Goal: Task Accomplishment & Management: Manage account settings

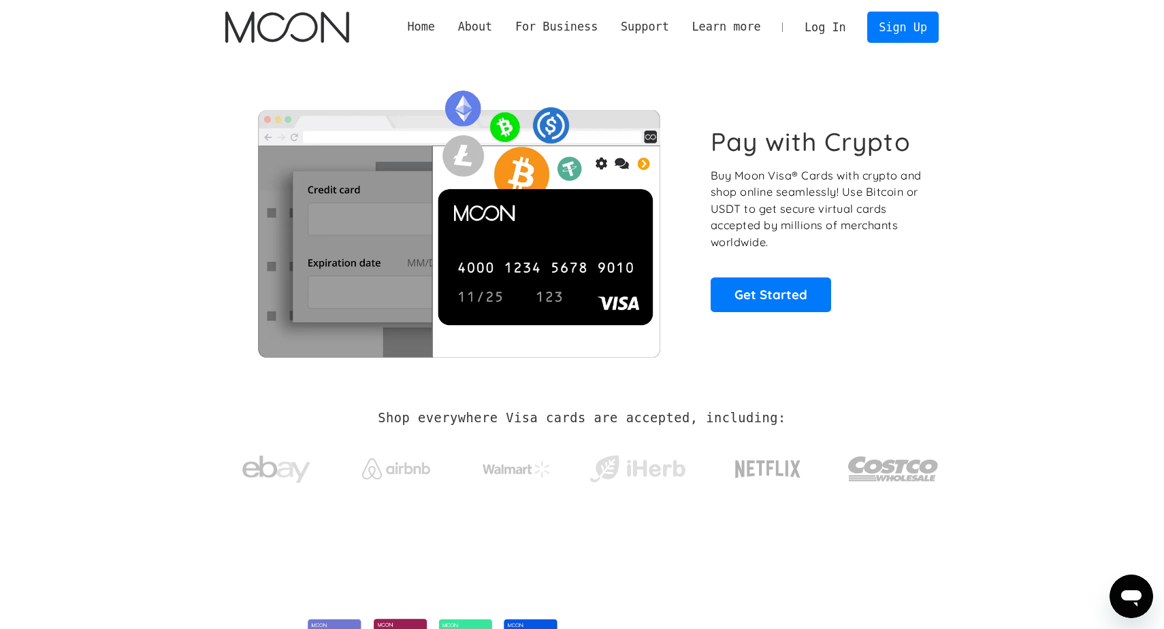
click at [810, 29] on link "Log In" at bounding box center [825, 27] width 64 height 30
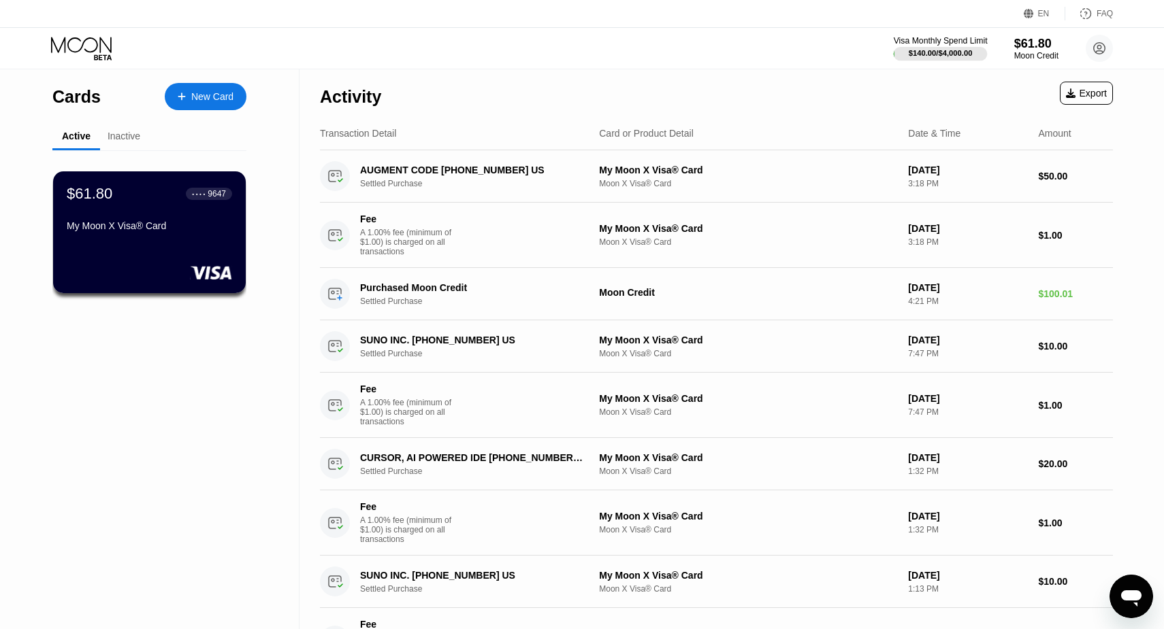
click at [930, 44] on div "Visa Monthly Spend Limit" at bounding box center [940, 41] width 94 height 10
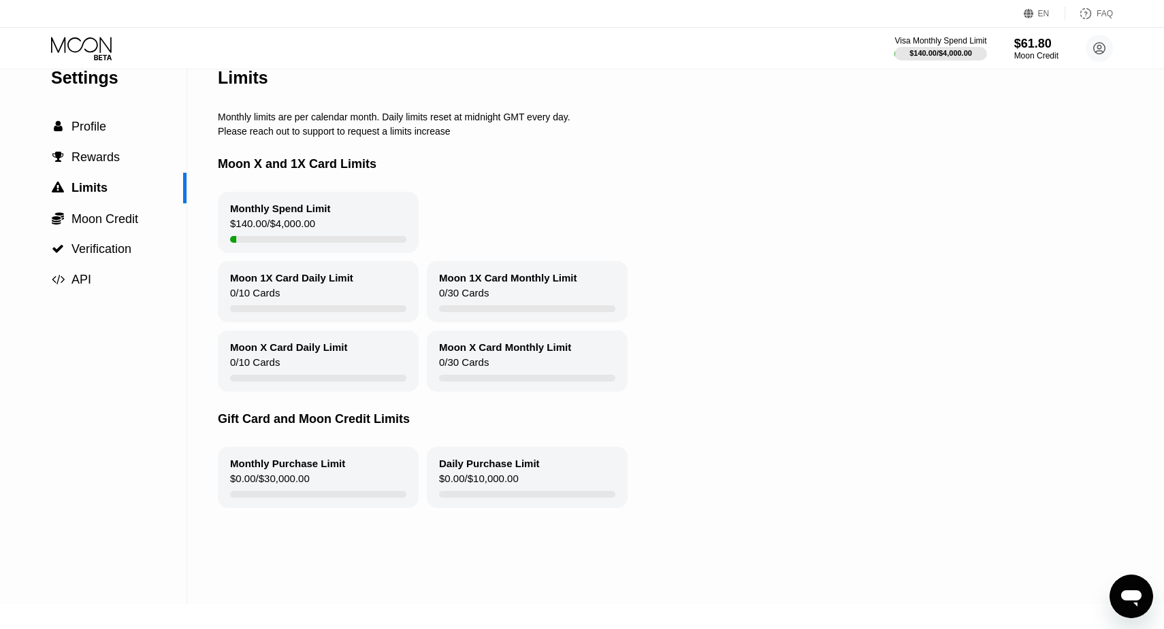
scroll to position [24, 0]
click at [130, 229] on div " Moon Credit" at bounding box center [93, 220] width 186 height 31
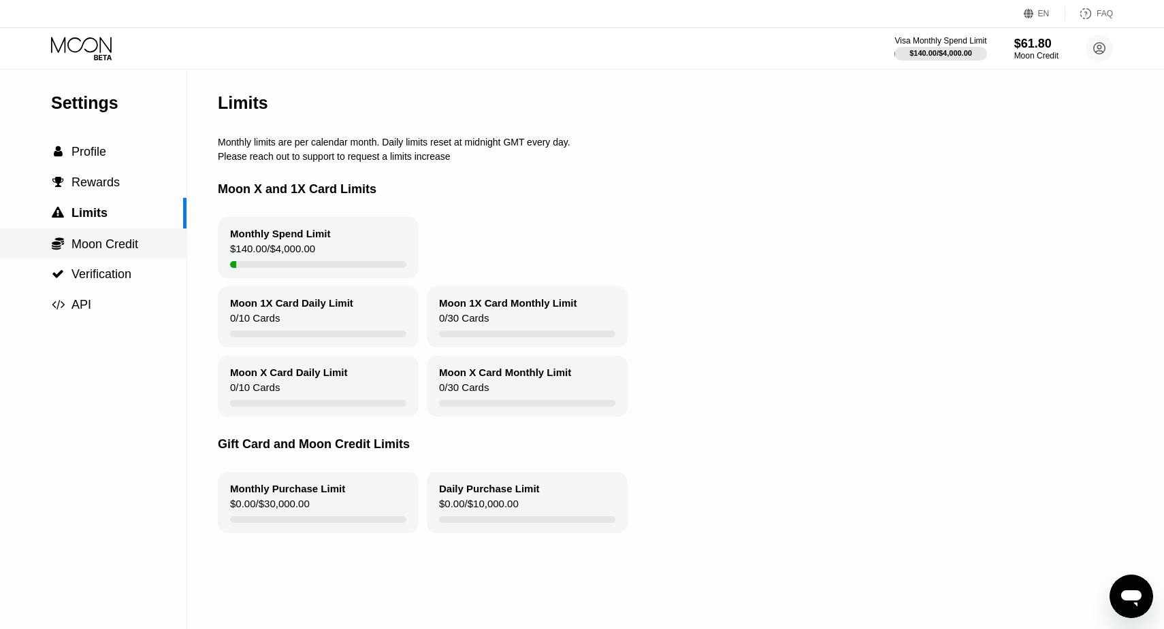
click at [149, 250] on div " Moon Credit" at bounding box center [93, 244] width 186 height 15
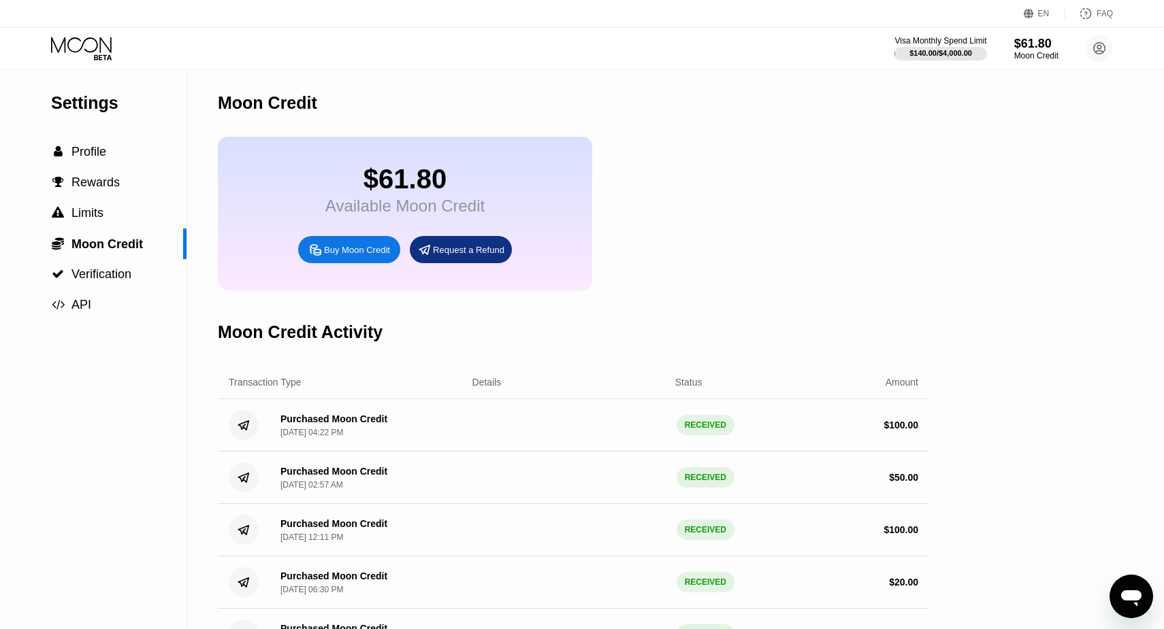
click at [105, 55] on icon at bounding box center [103, 56] width 18 height 5
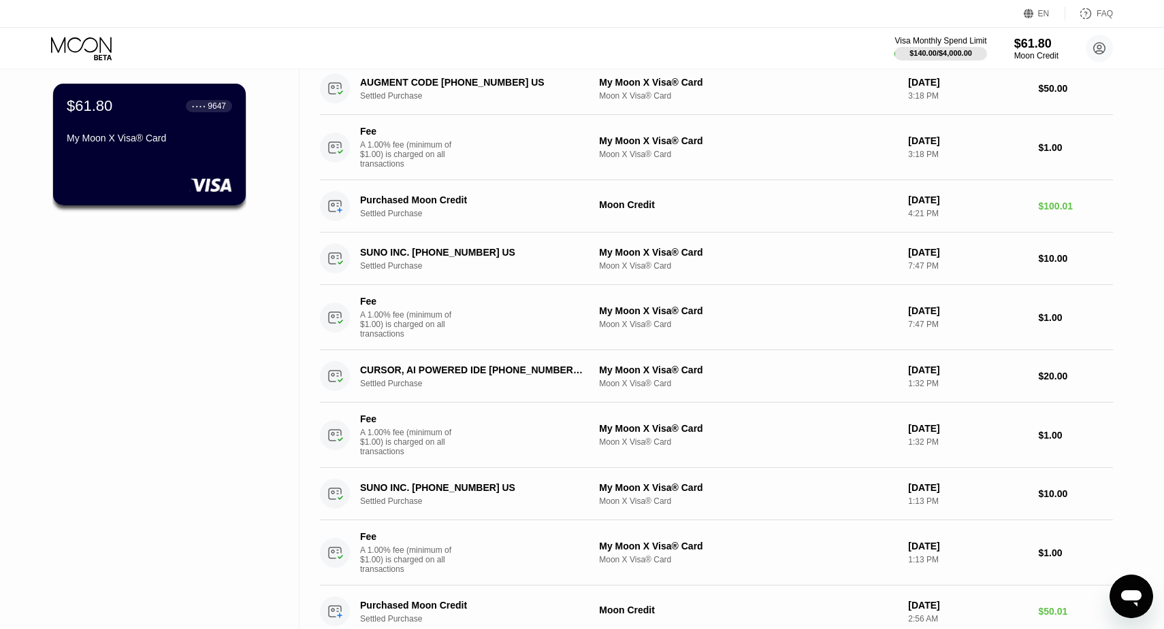
scroll to position [36, 0]
